Goal: Check status: Check status

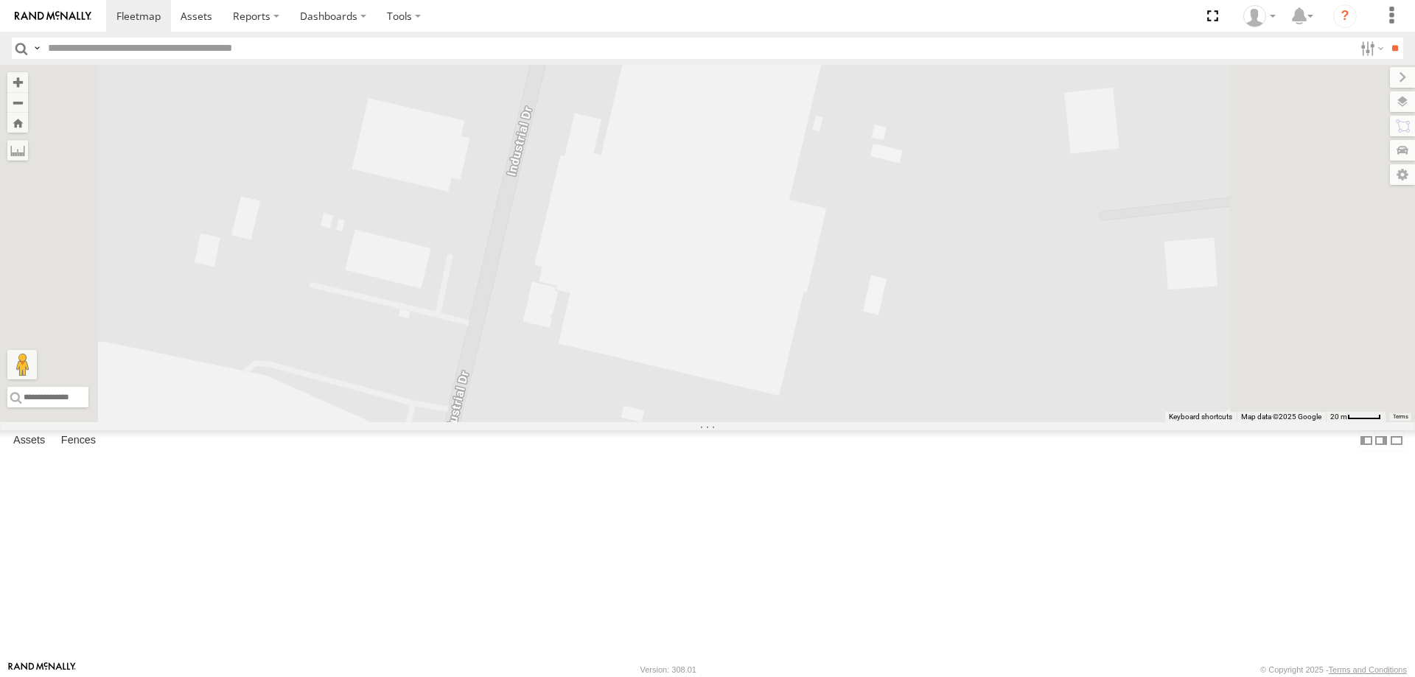
drag, startPoint x: 877, startPoint y: 419, endPoint x: 829, endPoint y: 575, distance: 164.1
click at [821, 422] on div "BIH 247 BIH 239 BIH 113 BIH 187 BIH 251 Not in Service BIH57 BIH 168 BIH 257 No…" at bounding box center [707, 243] width 1415 height 357
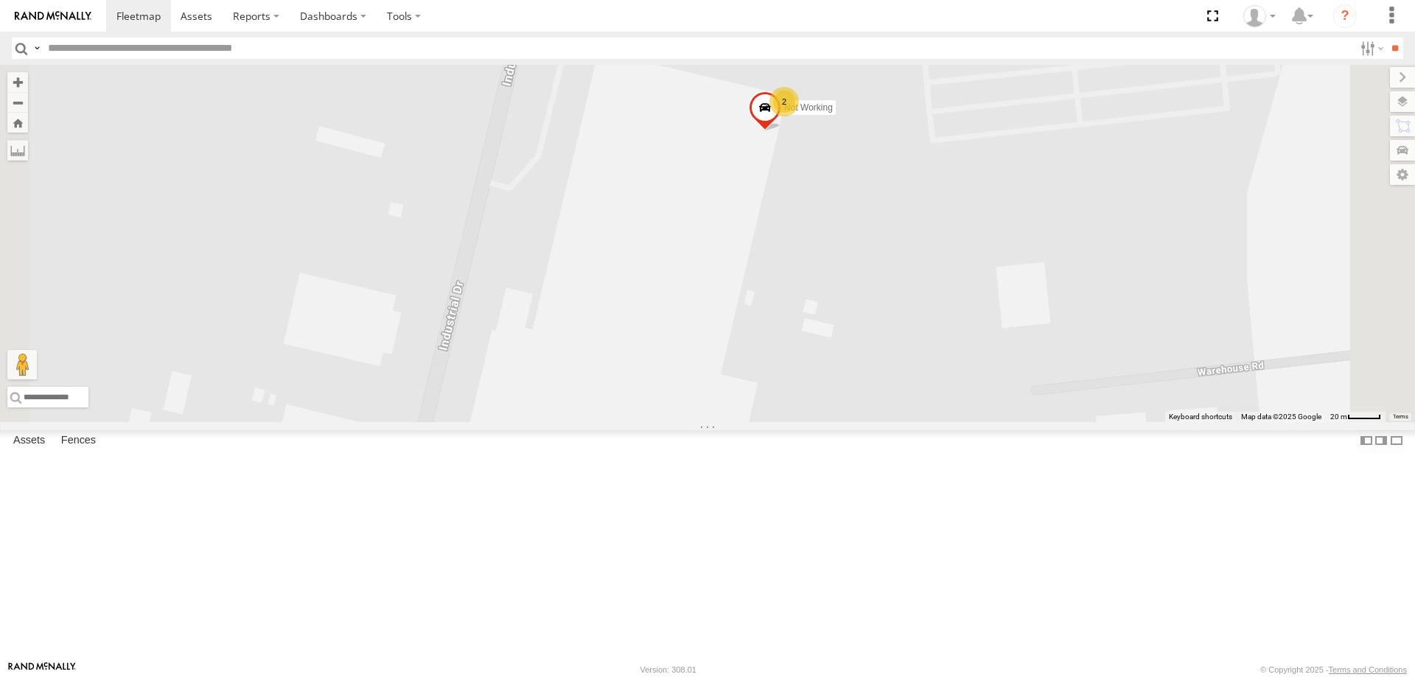
drag, startPoint x: 1003, startPoint y: 348, endPoint x: 965, endPoint y: 407, distance: 70.5
click at [969, 422] on div "BIH 247 BIH 239 BIH 113 BIH 187 BIH 251 Not in Service BIH57 BIH 168 BIH 257 No…" at bounding box center [707, 243] width 1415 height 357
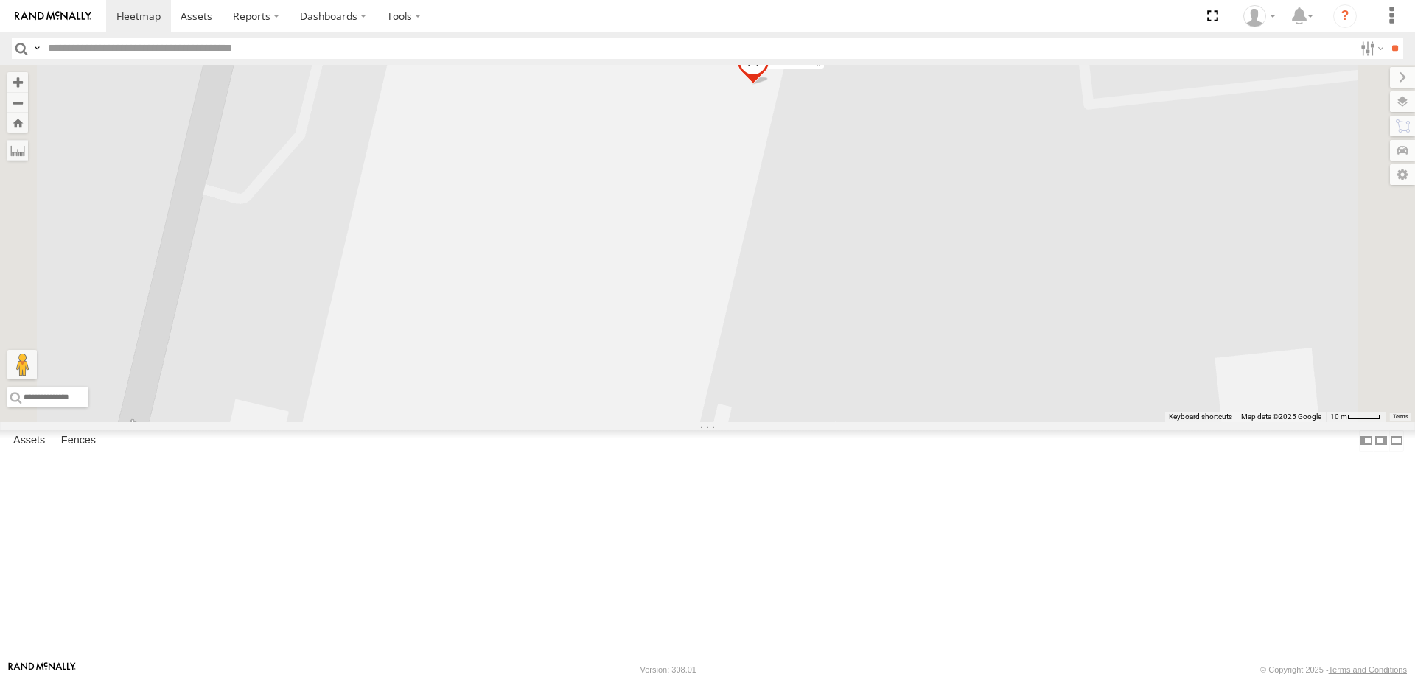
drag, startPoint x: 992, startPoint y: 439, endPoint x: 1079, endPoint y: 223, distance: 232.7
click at [1071, 252] on div "BIH 247 BIH 239 BIH 113 BIH 187 BIH 251 Not in Service BIH57 BIH 168 BIH 257 No…" at bounding box center [707, 243] width 1415 height 357
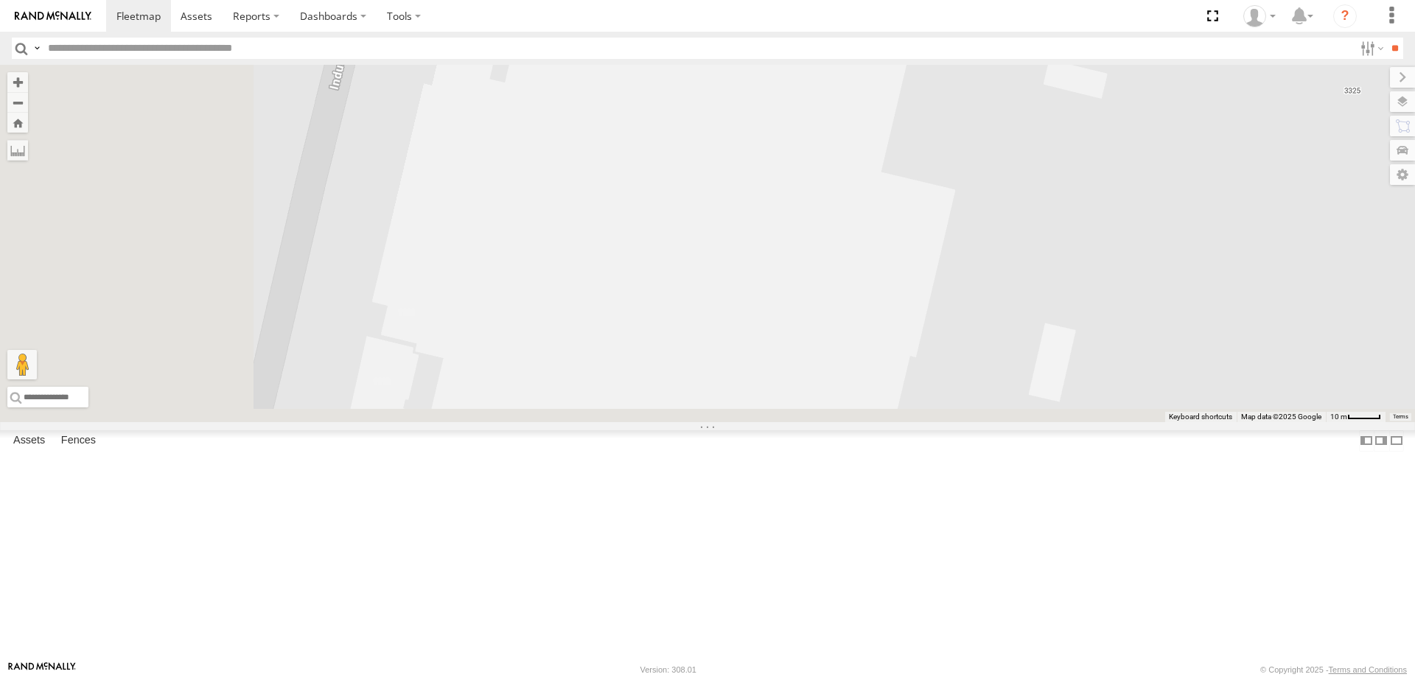
drag, startPoint x: 886, startPoint y: 557, endPoint x: 1090, endPoint y: 234, distance: 382.1
click at [1105, 243] on div "BIH 247 BIH 239 BIH 113 BIH 187 BIH 251 Not in Service BIH57 BIH 168 BIH 257 No…" at bounding box center [707, 243] width 1415 height 357
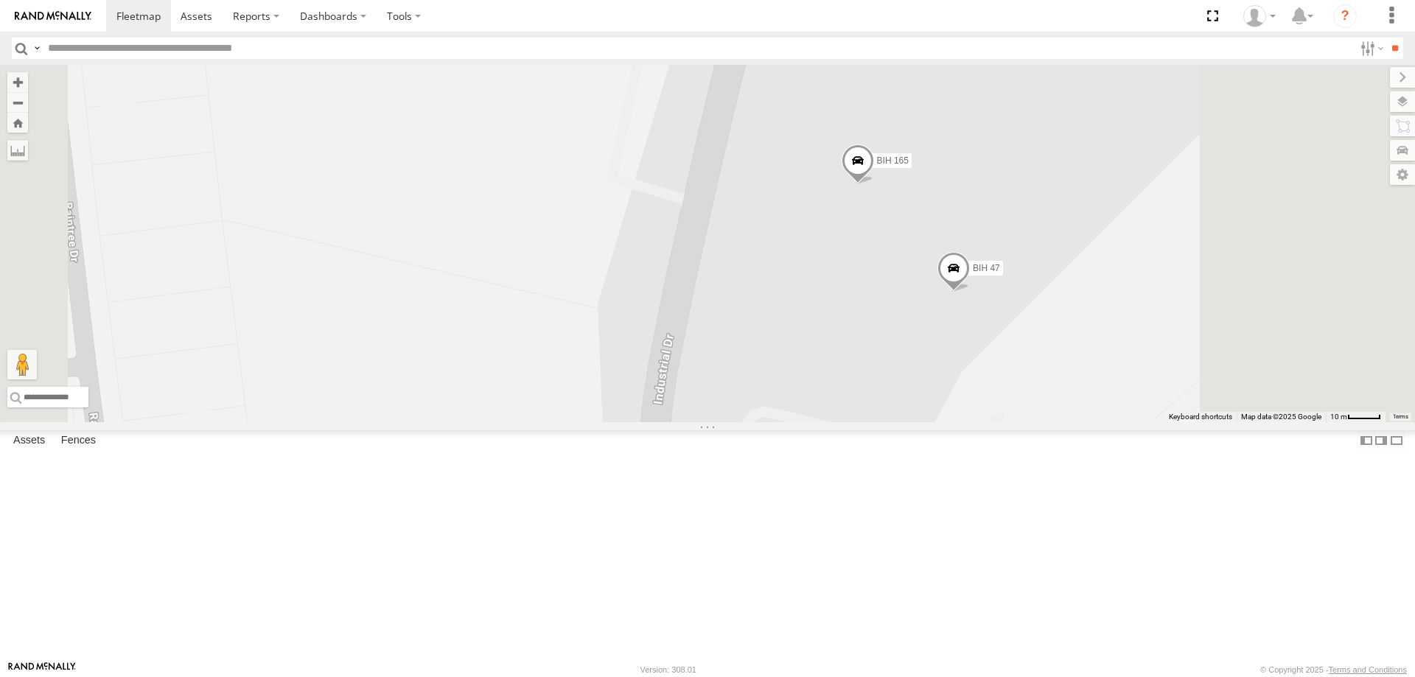
drag, startPoint x: 1028, startPoint y: 288, endPoint x: 881, endPoint y: 458, distance: 224.6
click at [881, 422] on div "BIH 247 BIH 239 BIH 113 BIH 187 BIH 251 Not in Service BIH57 BIH 168 BIH 257 No…" at bounding box center [707, 243] width 1415 height 357
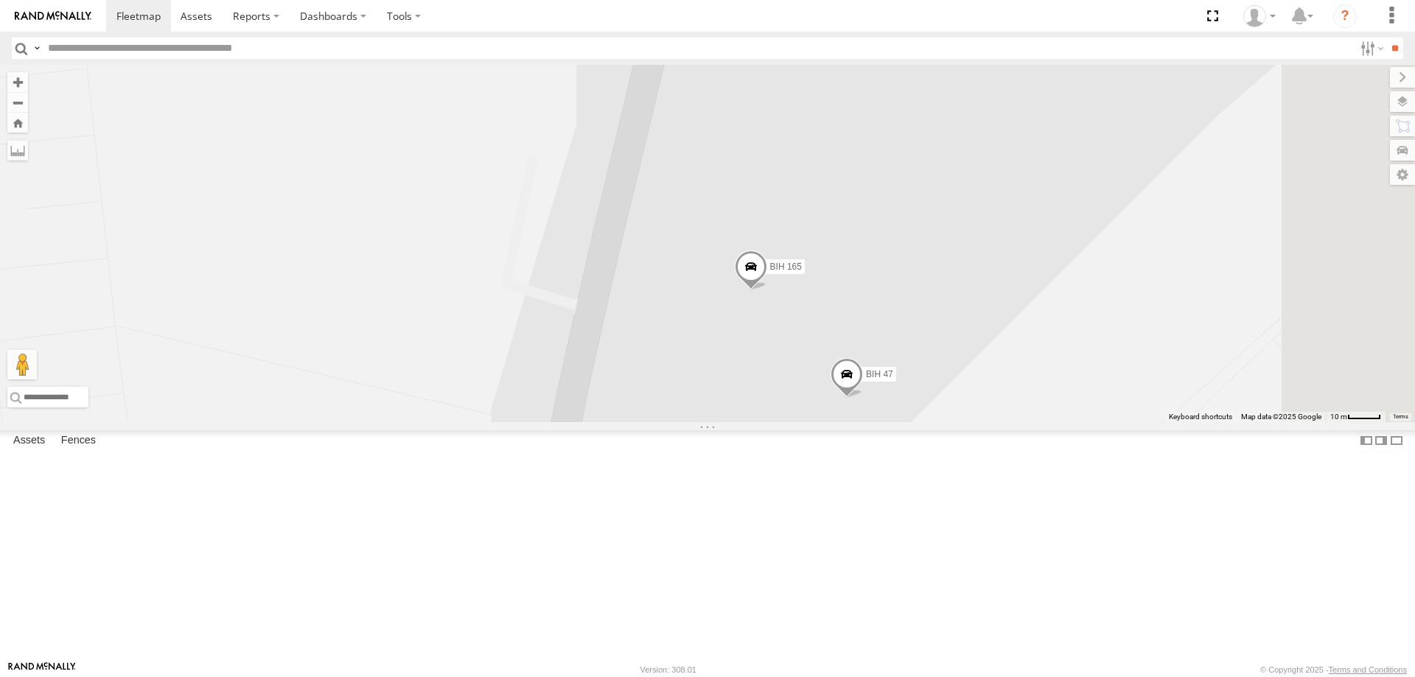
click at [863, 398] on span at bounding box center [846, 378] width 32 height 40
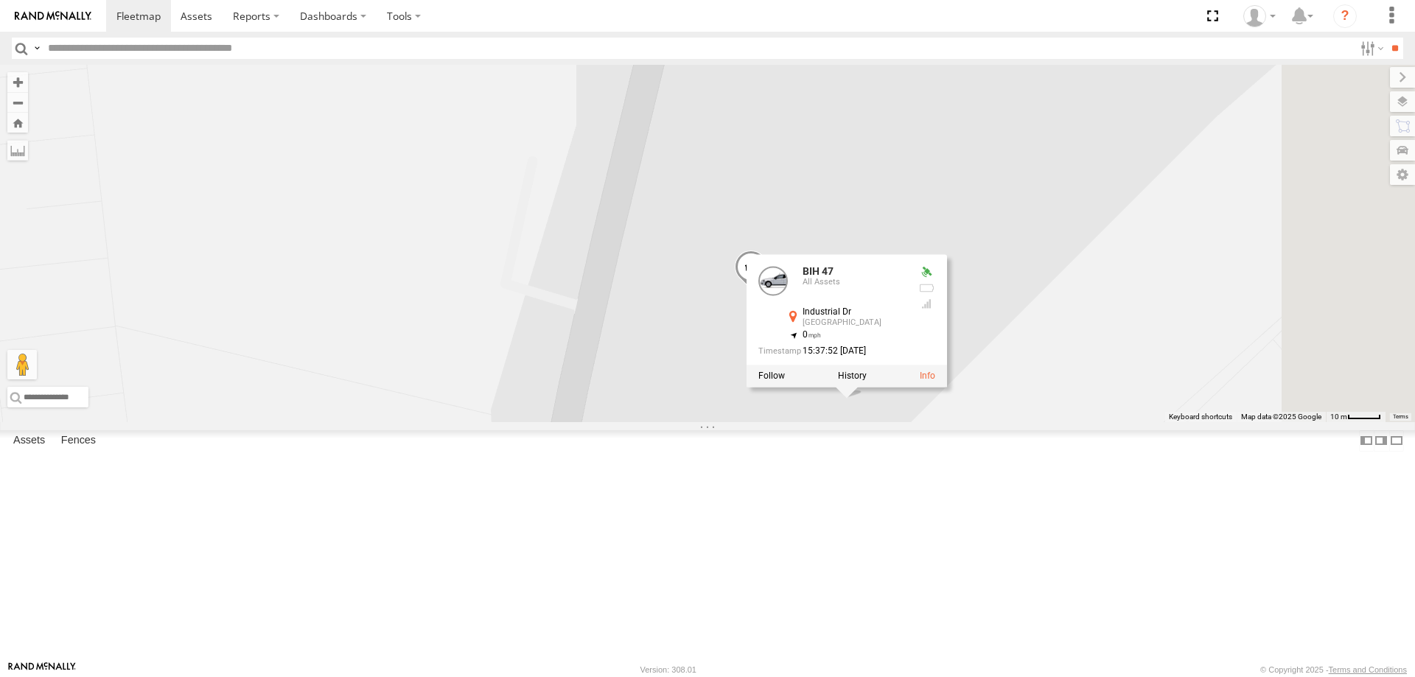
click at [869, 422] on div "BIH 247 BIH 239 BIH 113 BIH 187 BIH 251 Not in Service BIH57 BIH 168 BIH 257 No…" at bounding box center [707, 243] width 1415 height 357
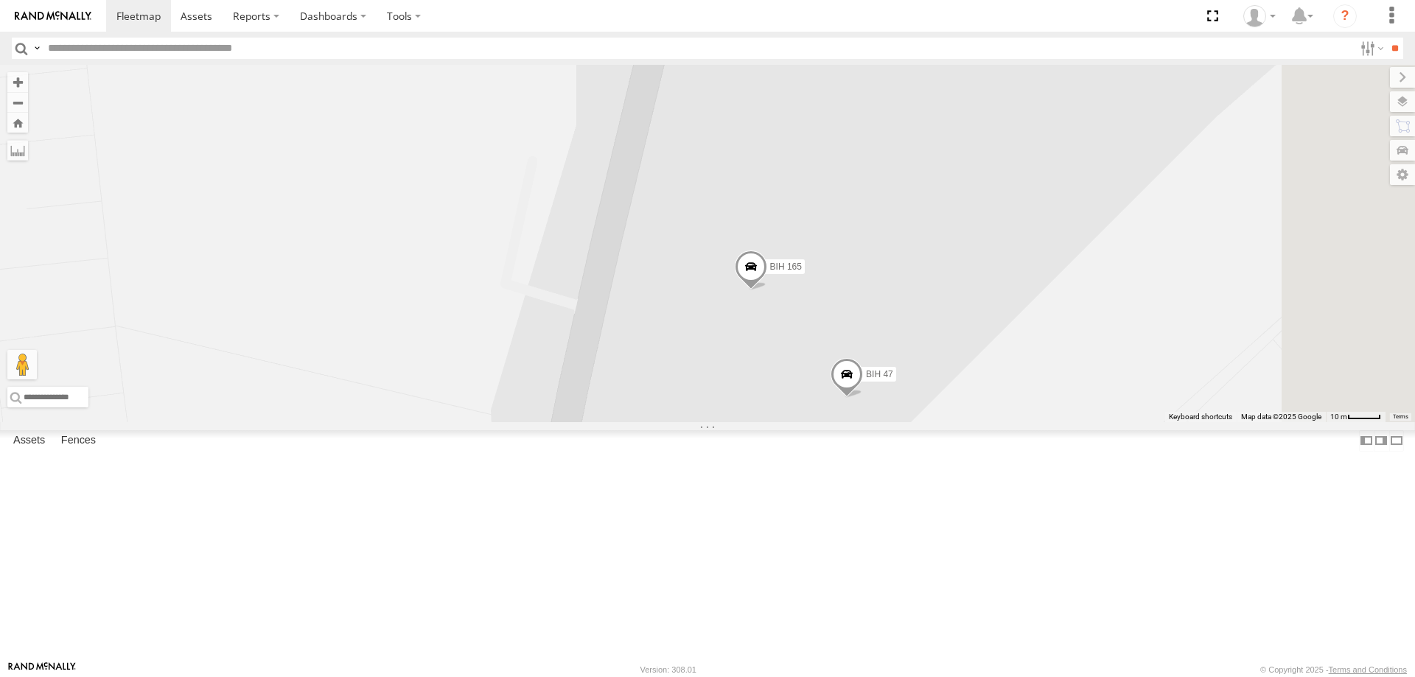
click at [93, 51] on input "text" at bounding box center [698, 48] width 1312 height 21
click at [1386, 38] on input "**" at bounding box center [1394, 48] width 17 height 21
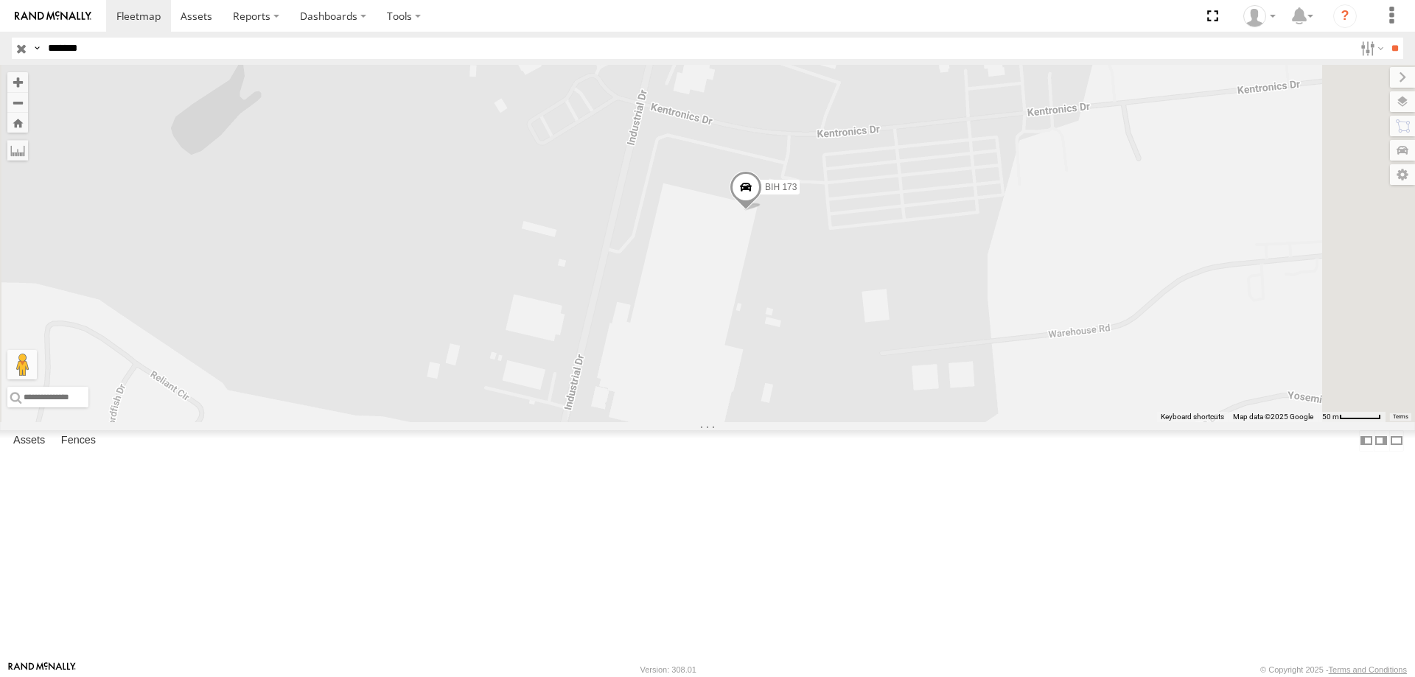
click at [143, 52] on input "*******" at bounding box center [698, 48] width 1312 height 21
type input "*******"
click at [1386, 38] on input "**" at bounding box center [1394, 48] width 17 height 21
click at [16, 43] on input "button" at bounding box center [21, 48] width 19 height 21
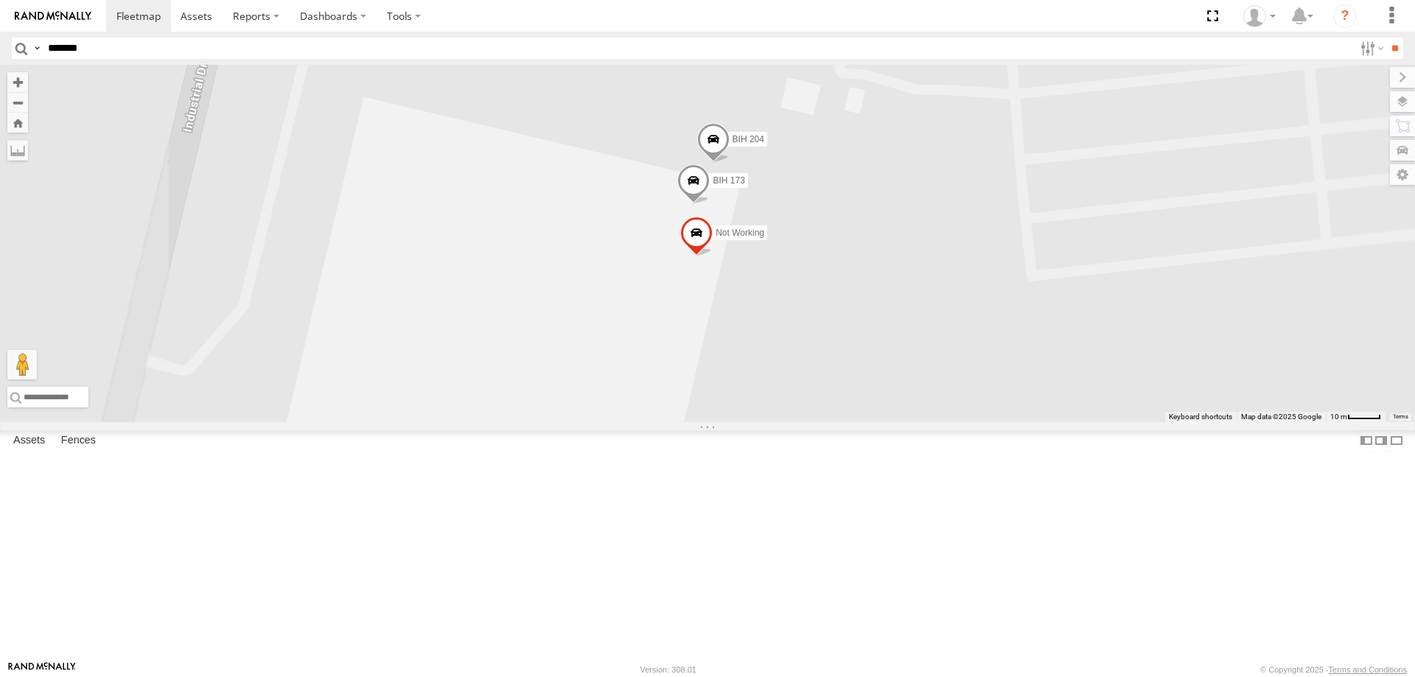
drag, startPoint x: 937, startPoint y: 457, endPoint x: 1036, endPoint y: 225, distance: 252.2
click at [1022, 252] on div "BIH 47 BIH 165 Not Working BIH 204 BIH 173" at bounding box center [707, 243] width 1415 height 357
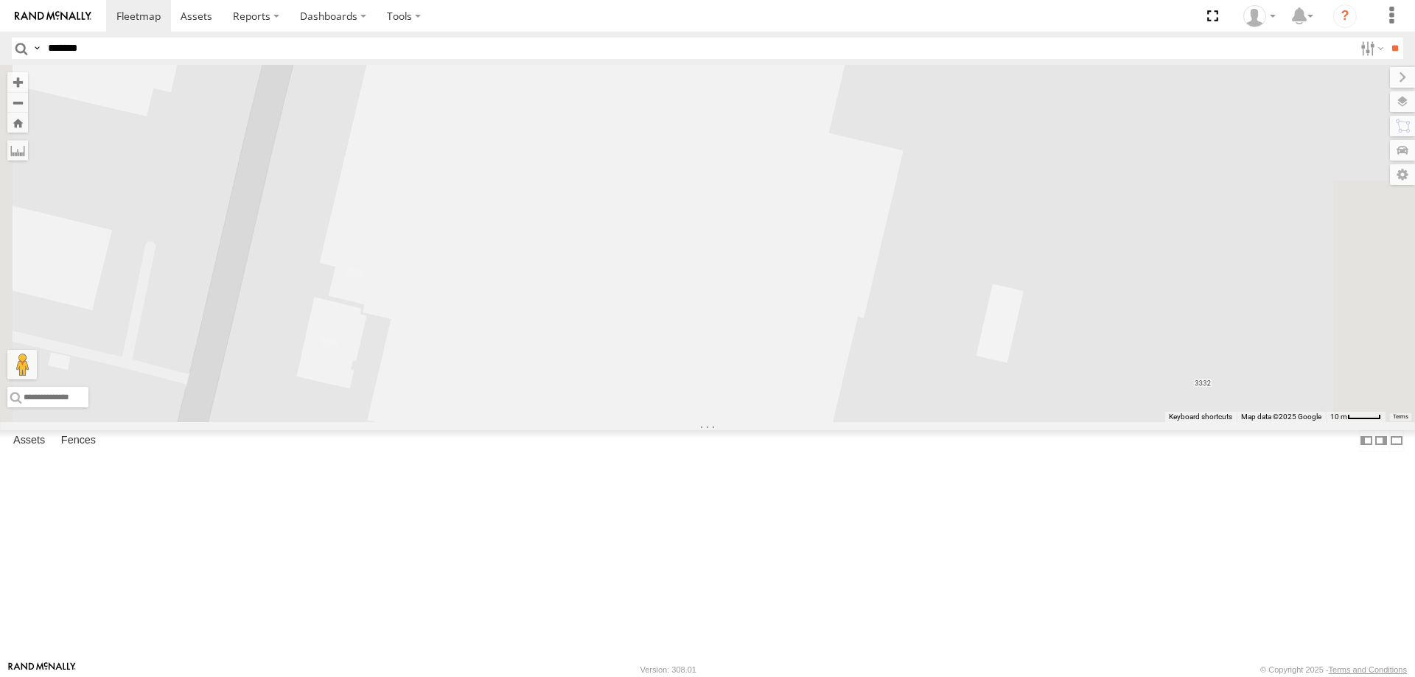
drag, startPoint x: 926, startPoint y: 447, endPoint x: 938, endPoint y: 260, distance: 187.5
click at [938, 261] on div "BIH 47 BIH 165 Not Working BIH 204 BIH 173" at bounding box center [707, 243] width 1415 height 357
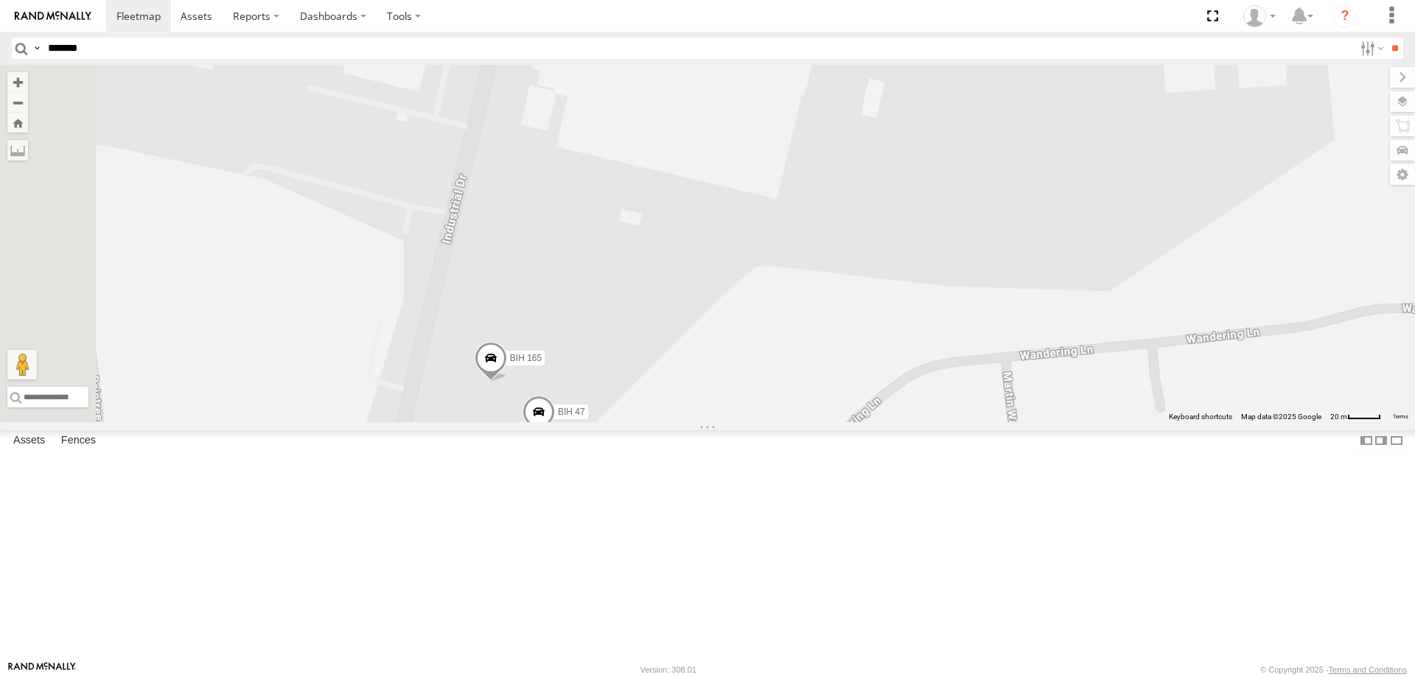
drag, startPoint x: 769, startPoint y: 460, endPoint x: 769, endPoint y: 431, distance: 28.7
click at [769, 422] on div "BIH 47 BIH 165 Not Working BIH 204 BIH 173" at bounding box center [707, 243] width 1415 height 357
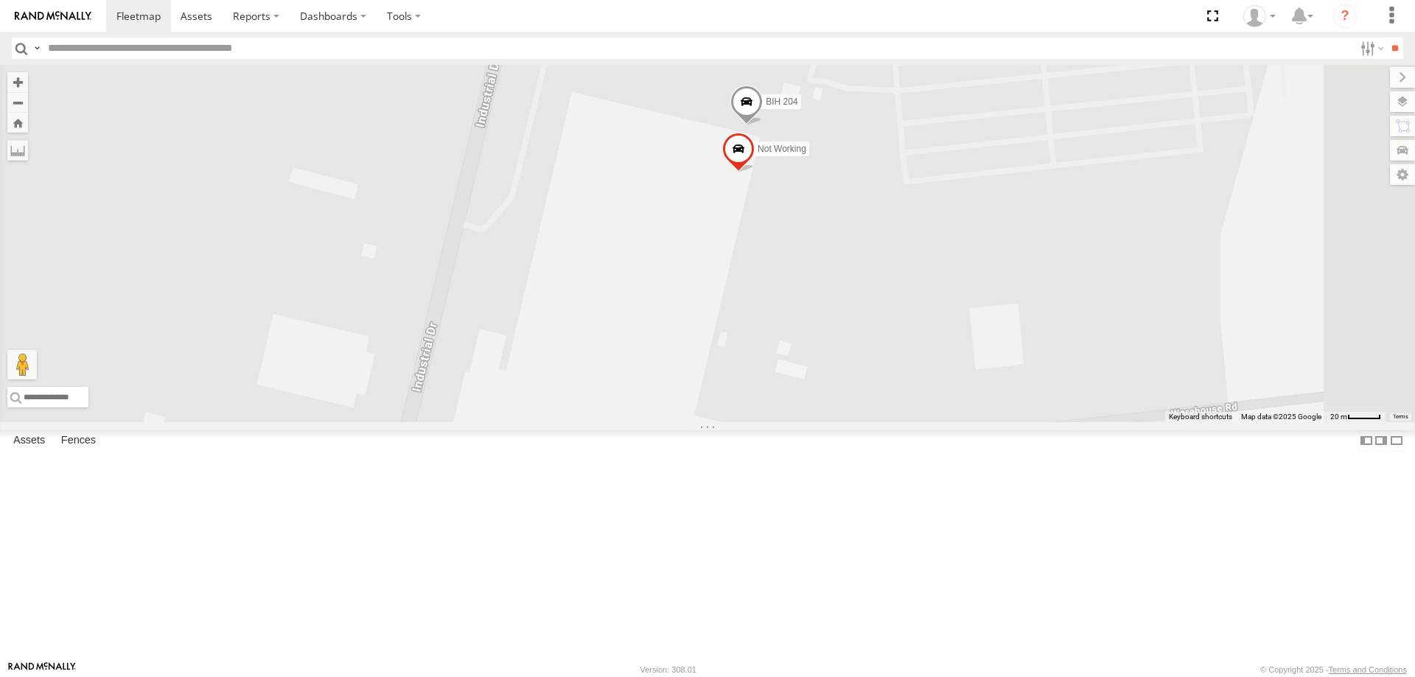
drag, startPoint x: 860, startPoint y: 323, endPoint x: 860, endPoint y: 182, distance: 140.7
click at [860, 182] on div "BIH 247 BIH 239 BIH 113 Not in Service [GEOGRAPHIC_DATA] [GEOGRAPHIC_DATA] 168 …" at bounding box center [707, 243] width 1415 height 357
